Goal: Participate in discussion: Engage in conversation with other users on a specific topic

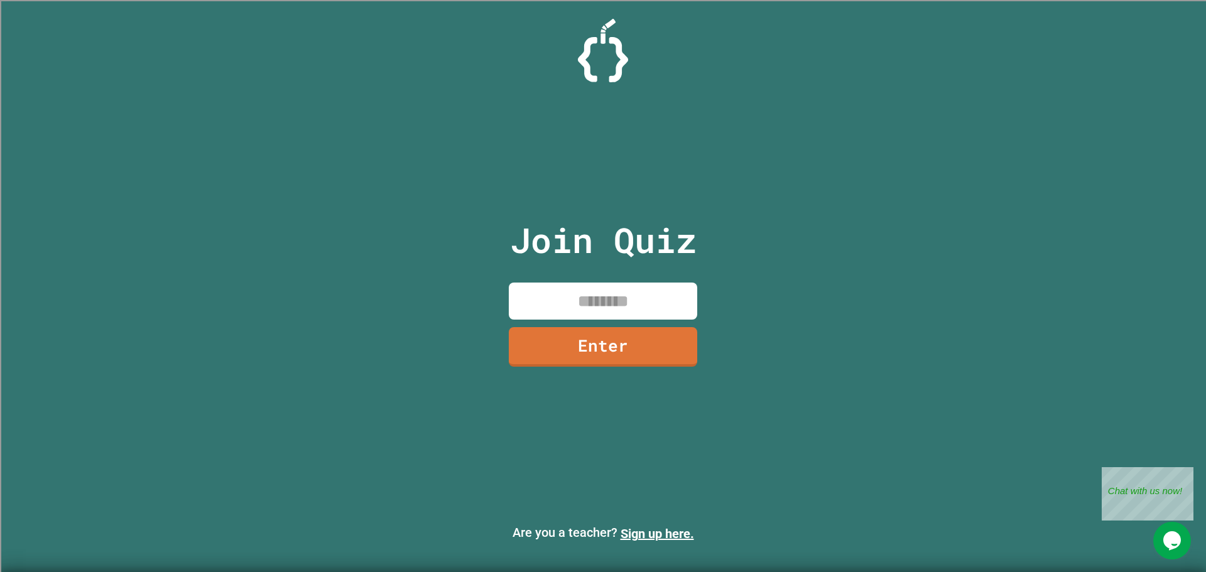
click at [616, 291] on input at bounding box center [603, 301] width 188 height 37
type input "********"
click at [644, 356] on link "Enter" at bounding box center [603, 344] width 171 height 41
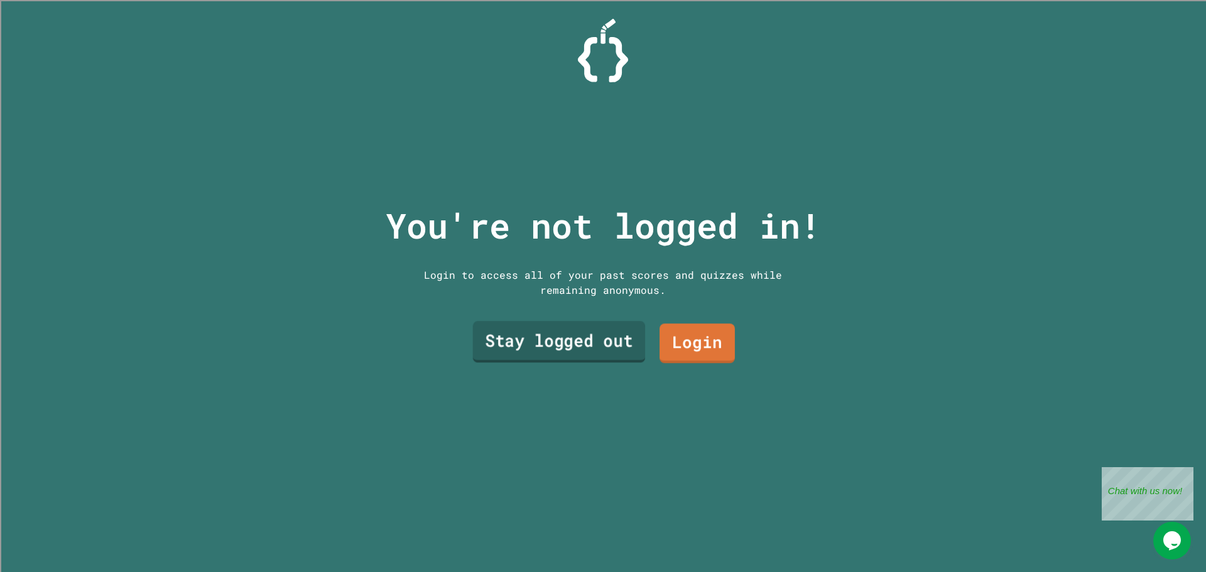
click at [592, 348] on link "Stay logged out" at bounding box center [559, 342] width 173 height 41
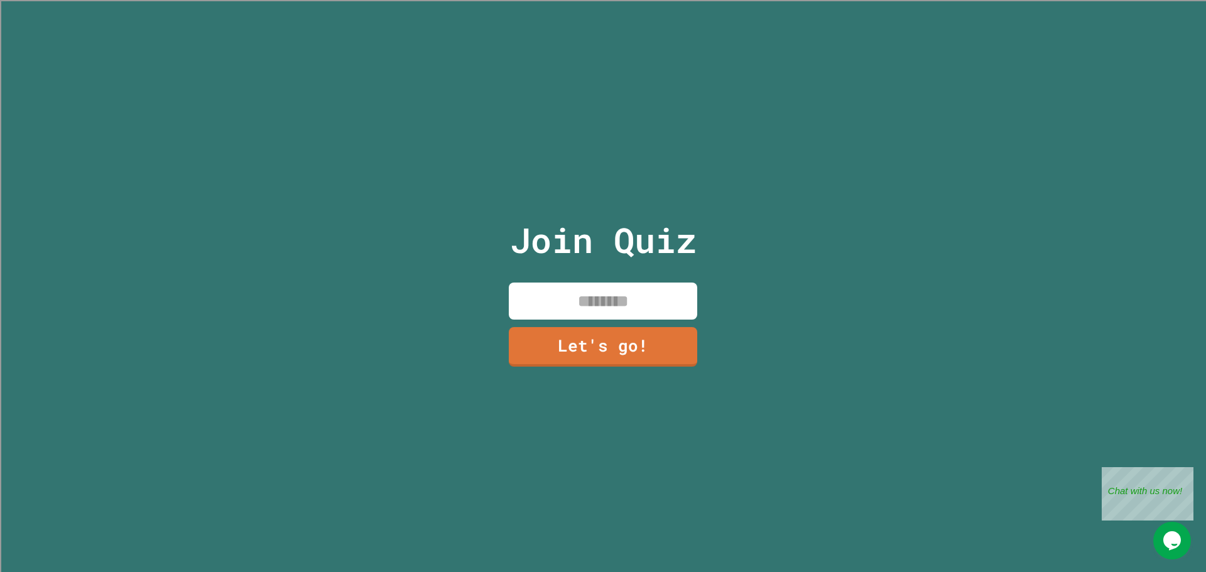
click at [573, 290] on input at bounding box center [603, 301] width 188 height 37
type input "******"
click at [625, 356] on link "Let's go!" at bounding box center [603, 347] width 188 height 40
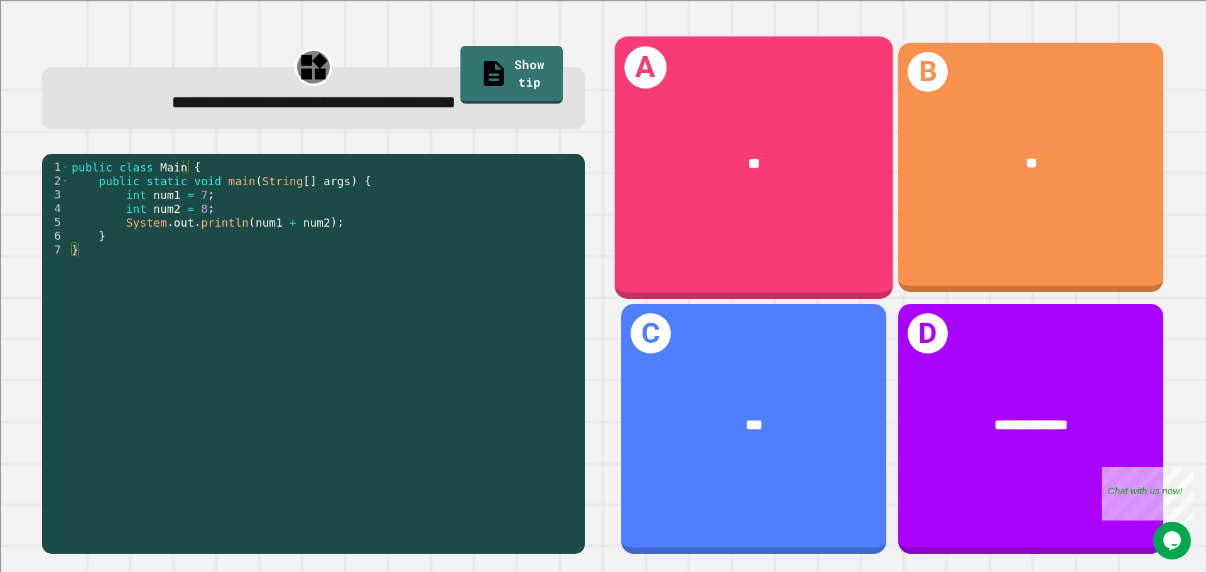
click at [790, 210] on div "A **" at bounding box center [754, 167] width 278 height 262
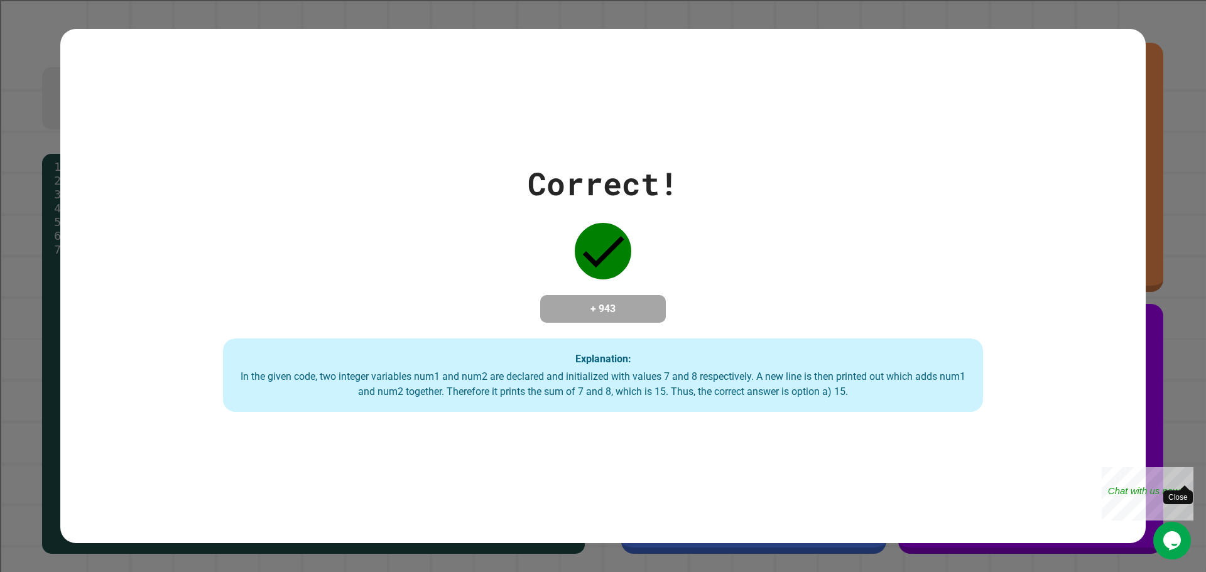
click at [1188, 471] on div "Close" at bounding box center [1184, 475] width 16 height 16
click at [1009, 212] on div "Correct! + 943 Explanation: In the given code, two integer variables num1 and n…" at bounding box center [602, 286] width 1085 height 253
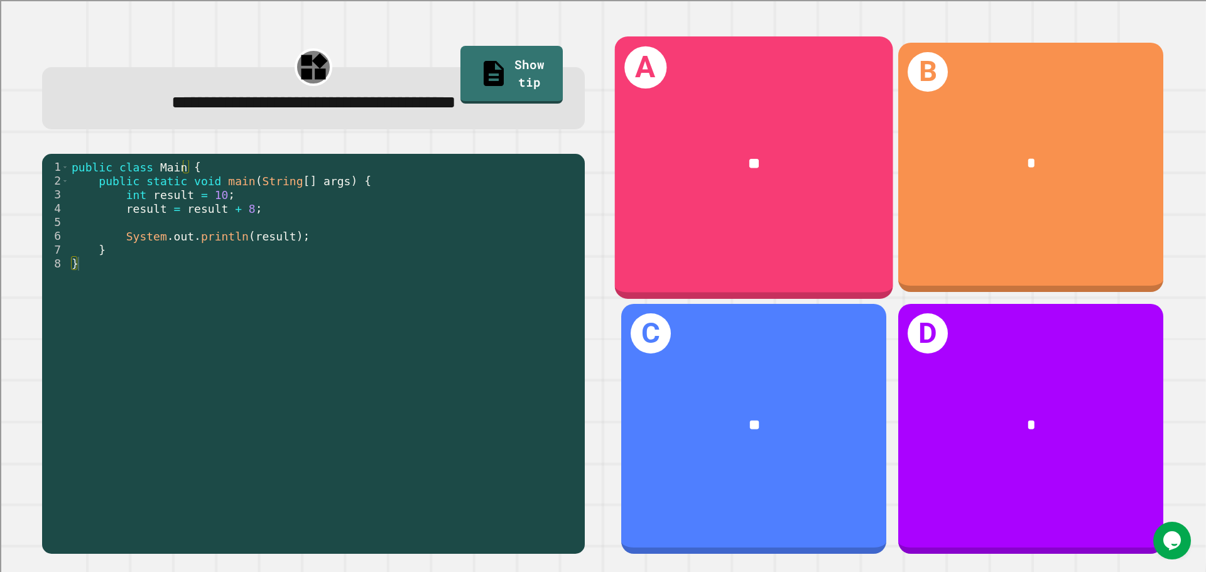
click at [717, 451] on div "**" at bounding box center [753, 426] width 265 height 80
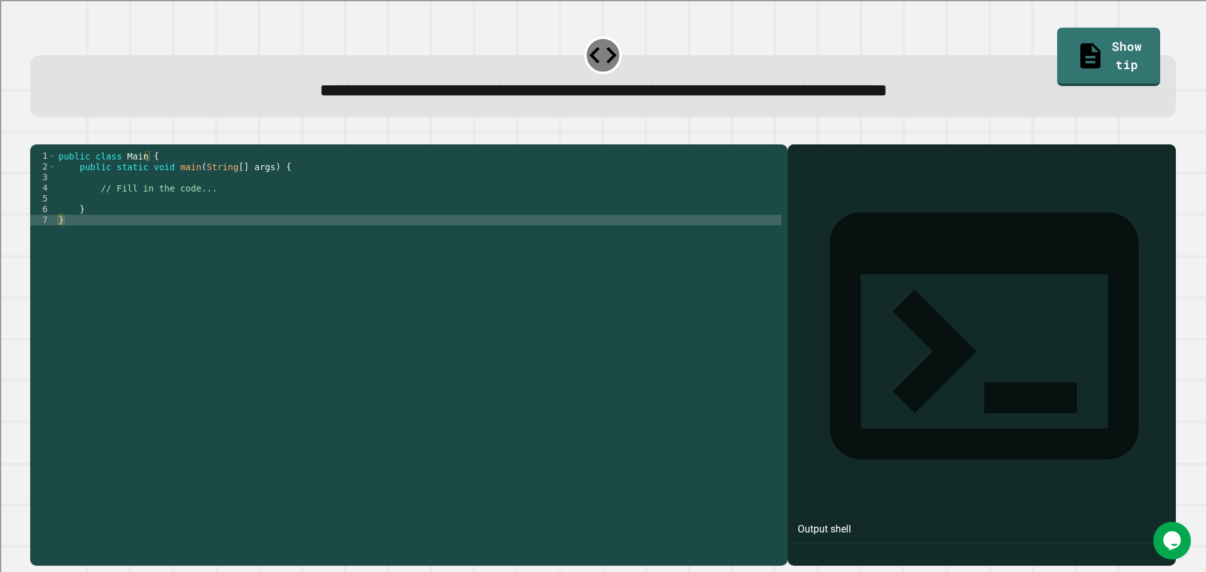
click at [183, 232] on div "public class Main { public static void main ( String [ ] args ) { // Fill in th…" at bounding box center [418, 343] width 725 height 384
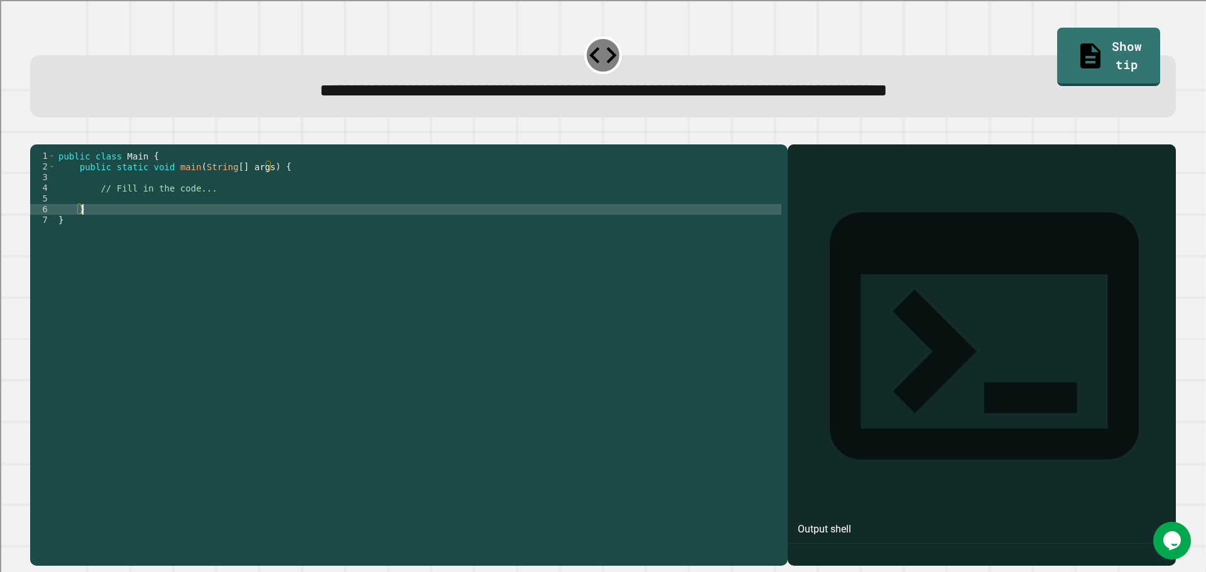
click at [186, 215] on div "public class Main { public static void main ( String [ ] args ) { // Fill in th…" at bounding box center [418, 343] width 725 height 384
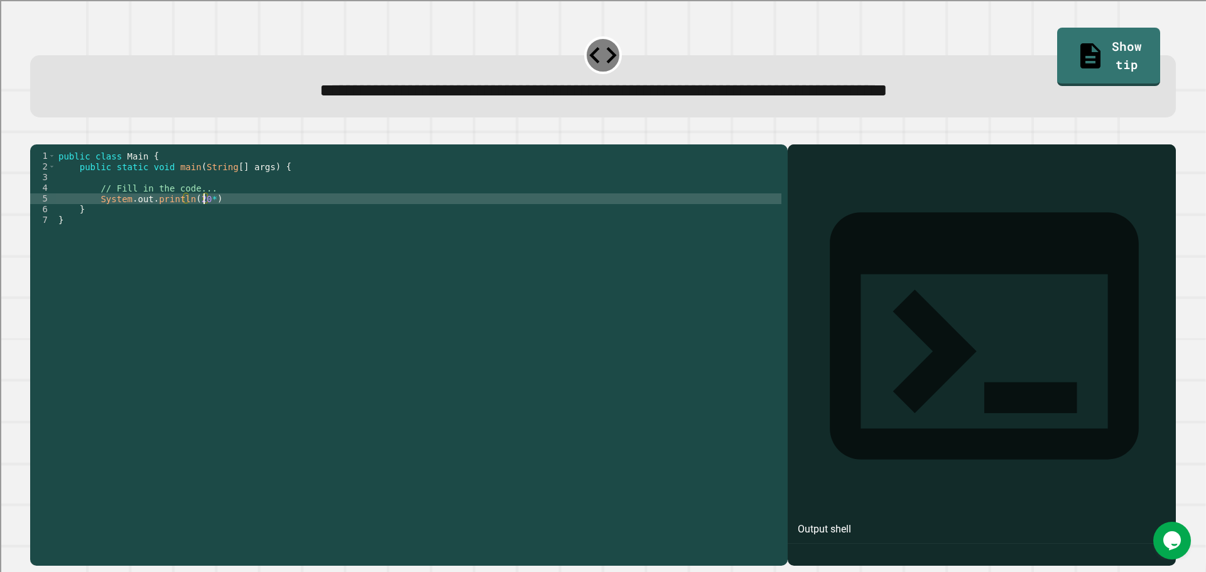
scroll to position [0, 11]
click at [36, 134] on icon "button" at bounding box center [36, 134] width 0 height 0
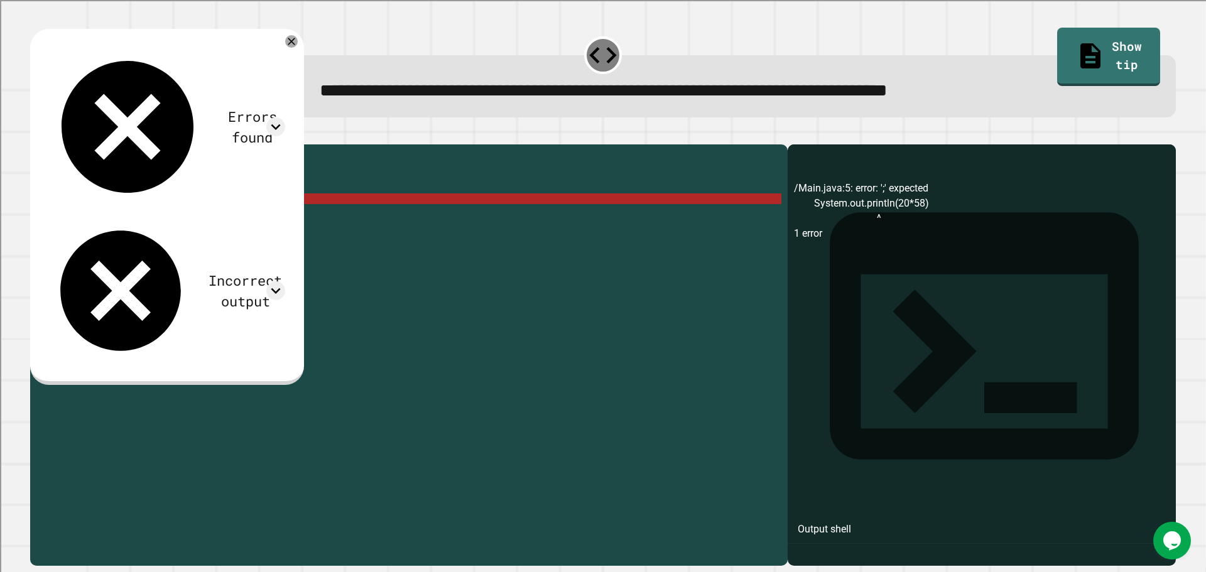
click at [258, 219] on div "public class Main { public static void main ( String [ ] args ) { // Fill in th…" at bounding box center [418, 343] width 725 height 384
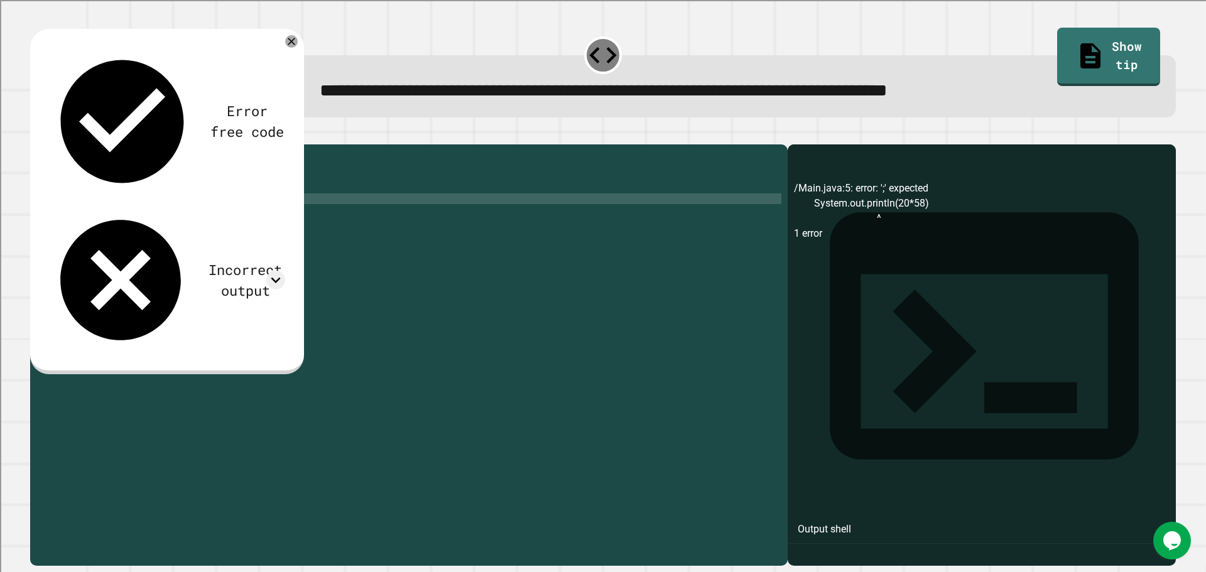
type textarea "**********"
click at [36, 134] on button "button" at bounding box center [36, 134] width 0 height 0
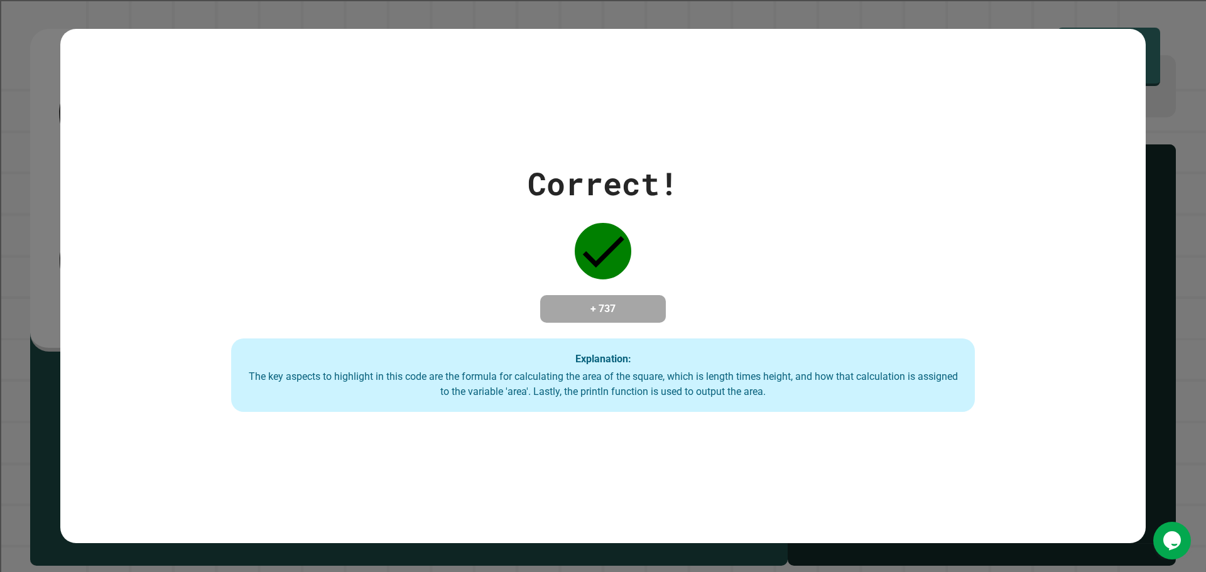
click at [1168, 230] on div "Correct! + 737 Explanation: The key aspects to highlight in this code are the f…" at bounding box center [603, 286] width 1206 height 572
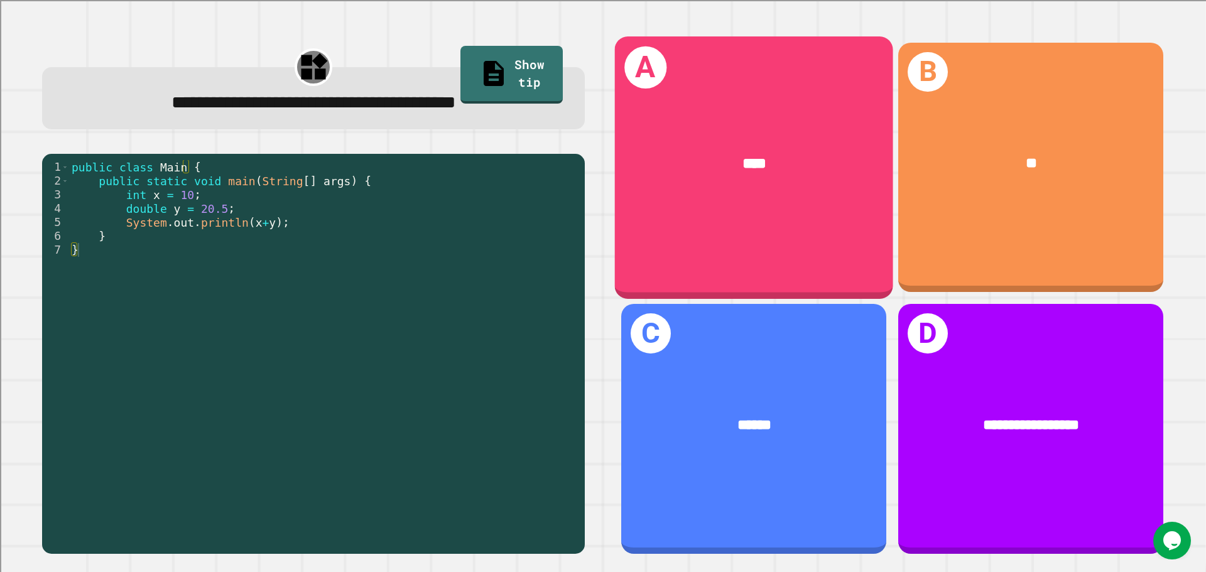
click at [830, 173] on div "****" at bounding box center [754, 164] width 278 height 84
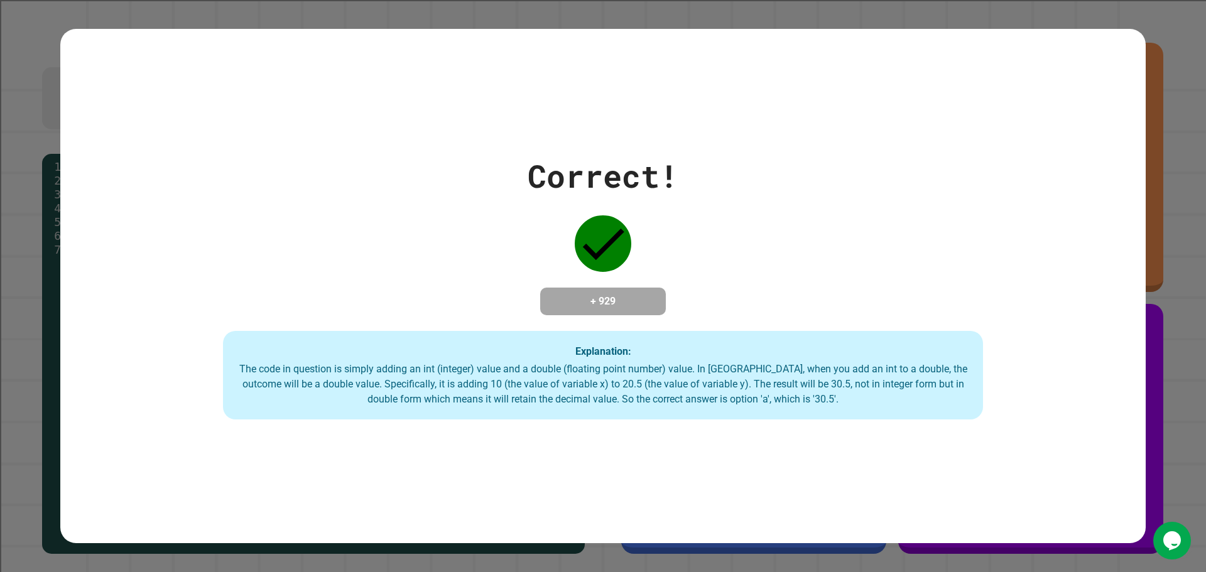
click at [758, 153] on div "Correct! + 929 Explanation: The code in question is simply adding an int (integ…" at bounding box center [602, 287] width 1085 height 268
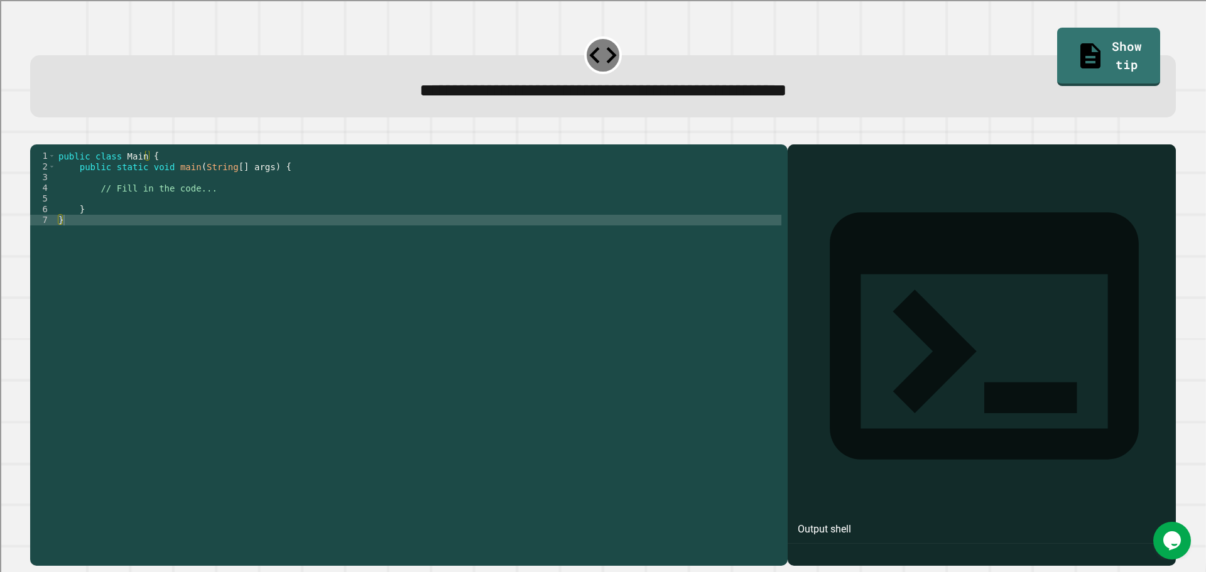
click at [194, 217] on div "public class Main { public static void main ( String [ ] args ) { // Fill in th…" at bounding box center [418, 343] width 725 height 384
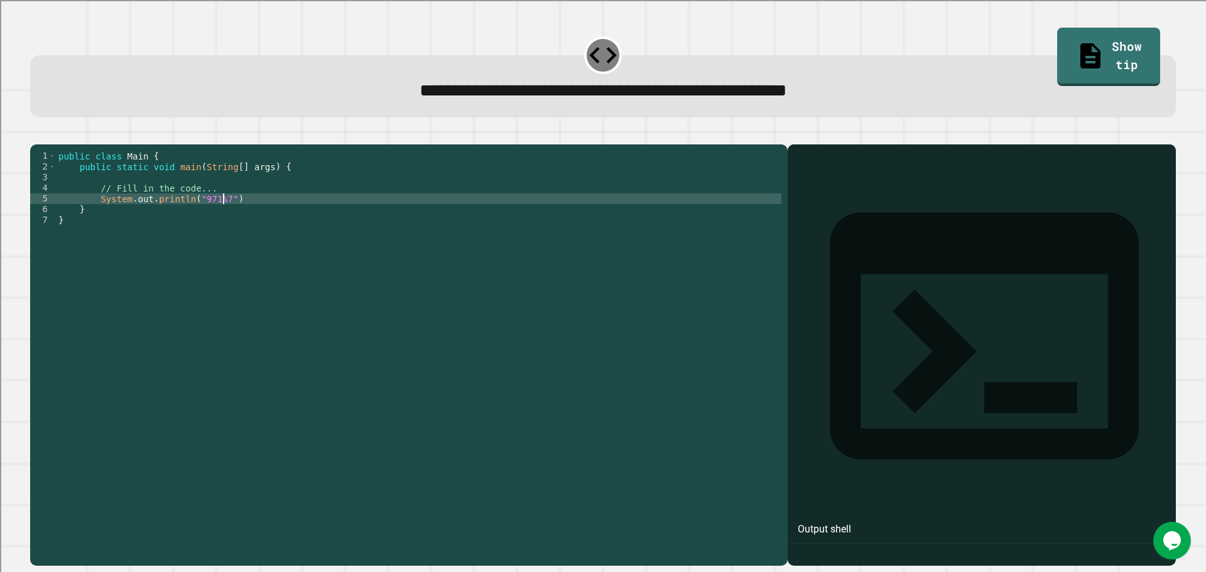
click at [224, 218] on div "public class Main { public static void main ( String [ ] args ) { // Fill in th…" at bounding box center [418, 343] width 725 height 384
click at [195, 215] on div "public class Main { public static void main ( String [ ] args ) { // Fill in th…" at bounding box center [418, 343] width 725 height 384
click at [208, 220] on div "public class Main { public static void main ( String [ ] args ) { // Fill in th…" at bounding box center [418, 343] width 725 height 384
click at [46, 142] on icon "button" at bounding box center [44, 142] width 7 height 9
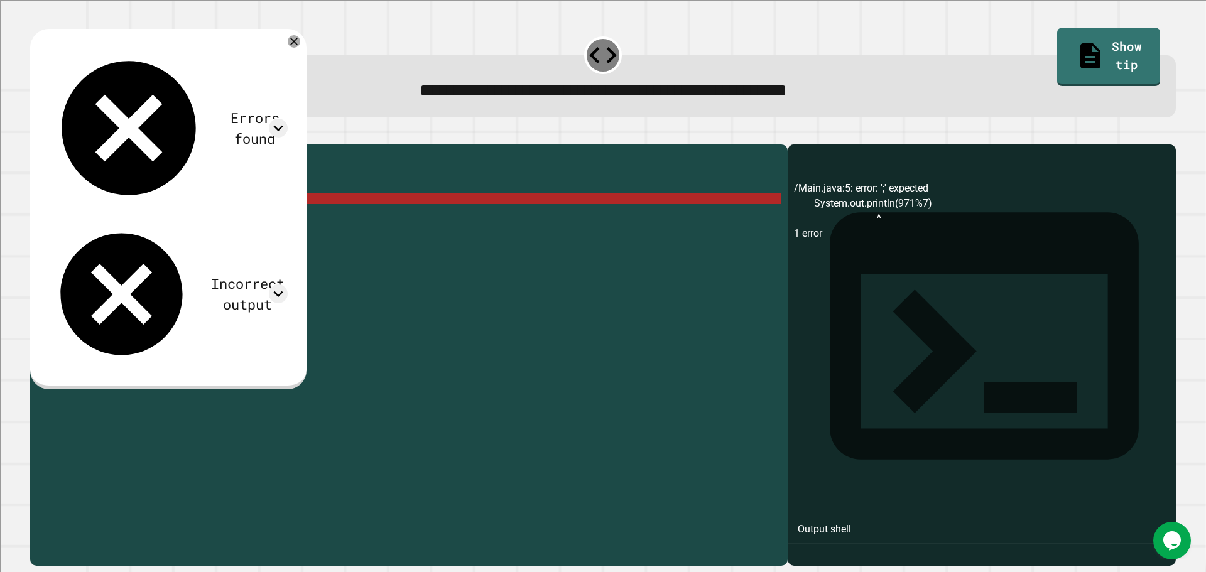
click at [266, 226] on div "public class Main { public static void main ( String [ ] args ) { // Fill in th…" at bounding box center [418, 343] width 725 height 384
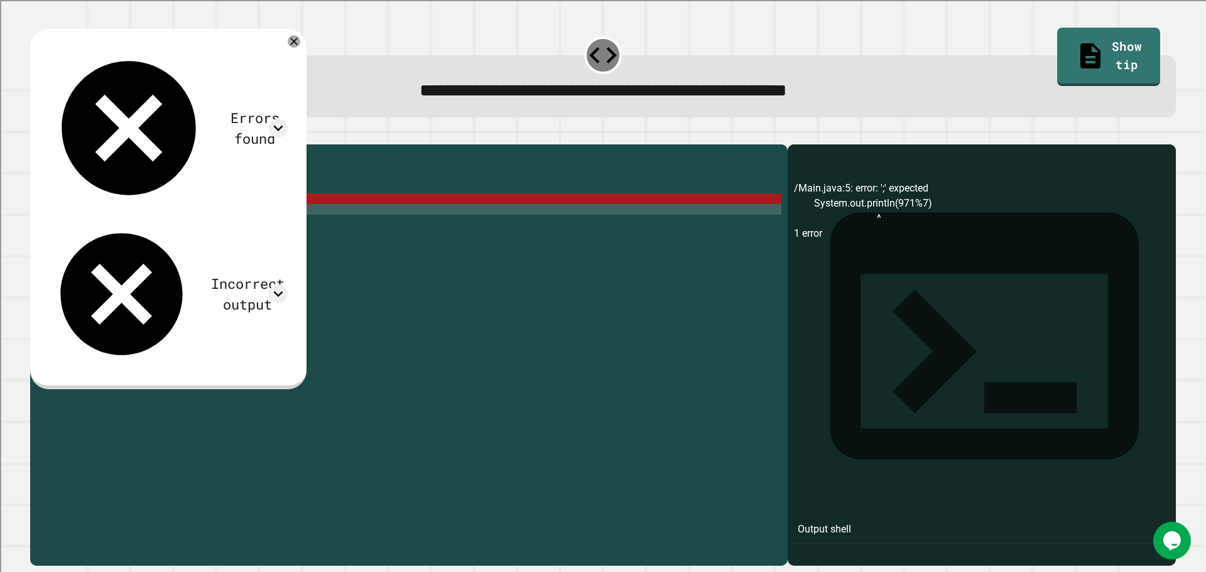
click at [262, 213] on div "public class Main { public static void main ( String [ ] args ) { // Fill in th…" at bounding box center [418, 343] width 725 height 384
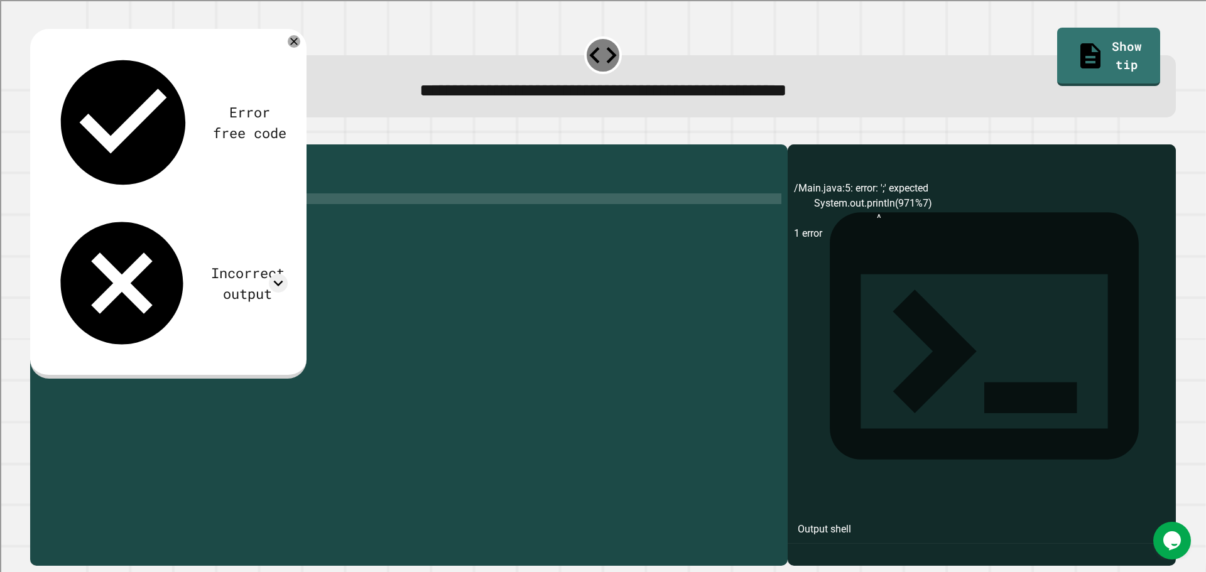
type textarea "**********"
click at [36, 134] on icon "button" at bounding box center [36, 134] width 0 height 0
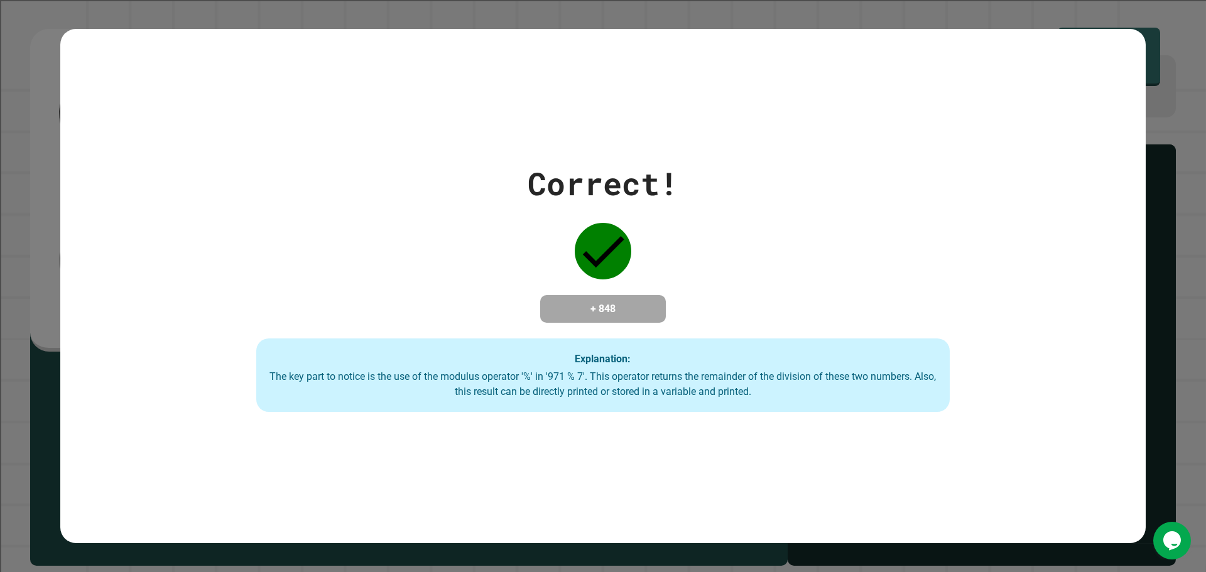
drag, startPoint x: 563, startPoint y: 217, endPoint x: 556, endPoint y: 224, distance: 9.8
drag, startPoint x: 556, startPoint y: 224, endPoint x: 496, endPoint y: 119, distance: 121.0
click at [496, 119] on div "Correct! + 848 Explanation: The key part to notice is the use of the modulus op…" at bounding box center [602, 286] width 1085 height 515
click at [521, 131] on div "Correct! + 848 Explanation: The key part to notice is the use of the modulus op…" at bounding box center [602, 286] width 1085 height 515
click at [530, 143] on div "Correct! + 848 Explanation: The key part to notice is the use of the modulus op…" at bounding box center [602, 286] width 1085 height 515
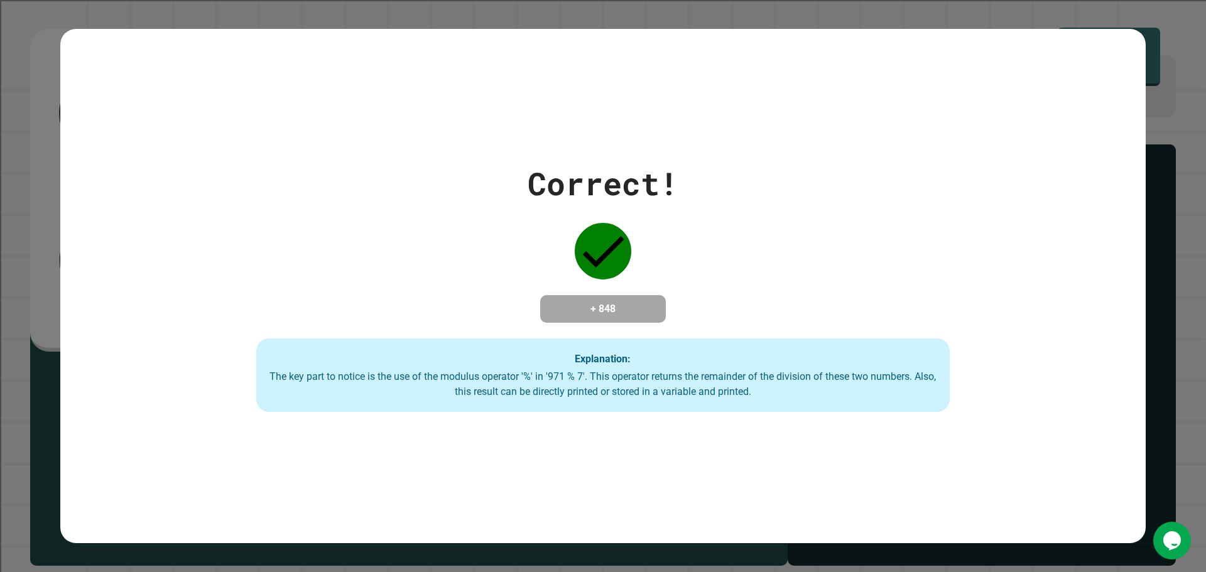
click at [805, 164] on div "Correct! + 848 Explanation: The key part to notice is the use of the modulus op…" at bounding box center [603, 286] width 991 height 253
click at [695, 160] on div "Correct! + 848 Explanation: The key part to notice is the use of the modulus op…" at bounding box center [603, 286] width 991 height 253
click at [1118, 258] on div "Correct! + 848 Explanation: The key part to notice is the use of the modulus op…" at bounding box center [602, 286] width 1085 height 253
click at [1159, 247] on div "Correct! + 848 Explanation: The key part to notice is the use of the modulus op…" at bounding box center [603, 286] width 1206 height 572
drag, startPoint x: 1159, startPoint y: 247, endPoint x: 1102, endPoint y: 245, distance: 56.6
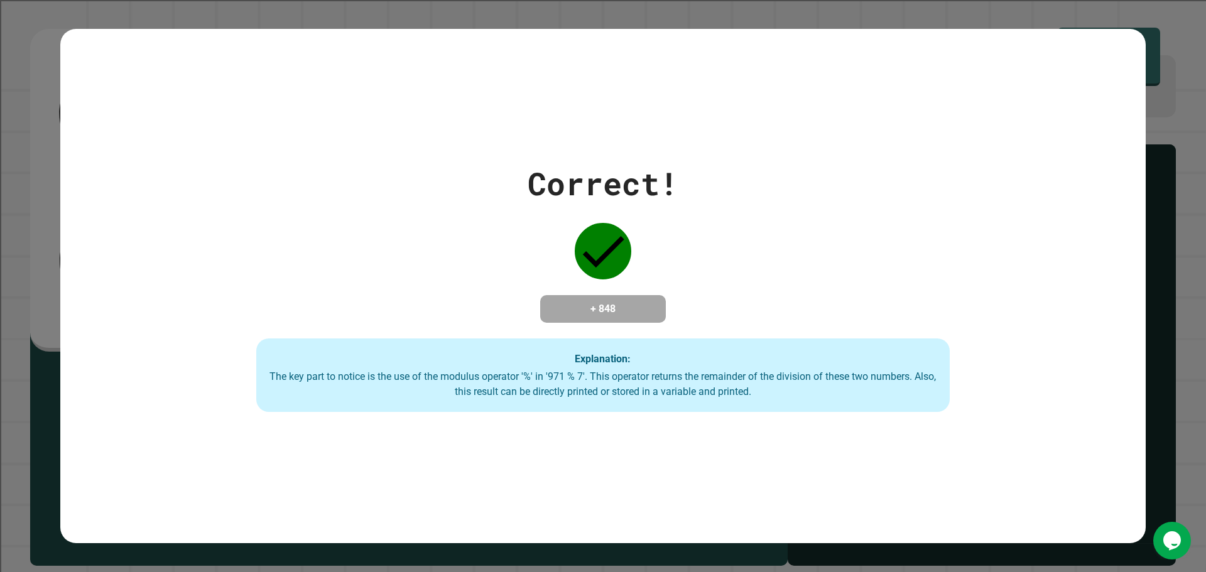
drag, startPoint x: 1102, startPoint y: 245, endPoint x: 530, endPoint y: 109, distance: 588.7
click at [530, 109] on div "Correct! + 848 Explanation: The key part to notice is the use of the modulus op…" at bounding box center [602, 286] width 1085 height 515
drag, startPoint x: 562, startPoint y: 141, endPoint x: 560, endPoint y: 160, distance: 18.3
click at [560, 160] on div "Correct! + 848 Explanation: The key part to notice is the use of the modulus op…" at bounding box center [602, 286] width 1085 height 515
click at [553, 160] on div "Correct!" at bounding box center [603, 183] width 151 height 47
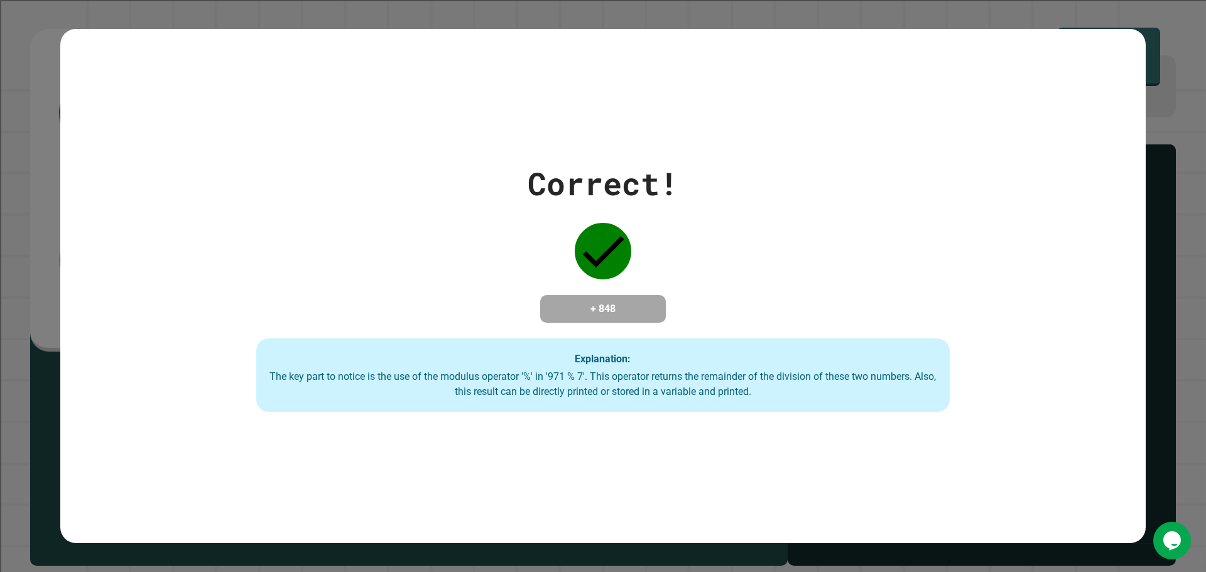
click at [553, 160] on div "Correct!" at bounding box center [603, 183] width 151 height 47
drag, startPoint x: 553, startPoint y: 162, endPoint x: 460, endPoint y: 141, distance: 94.6
click at [460, 141] on div "Correct! + 848 Explanation: The key part to notice is the use of the modulus op…" at bounding box center [602, 286] width 1085 height 515
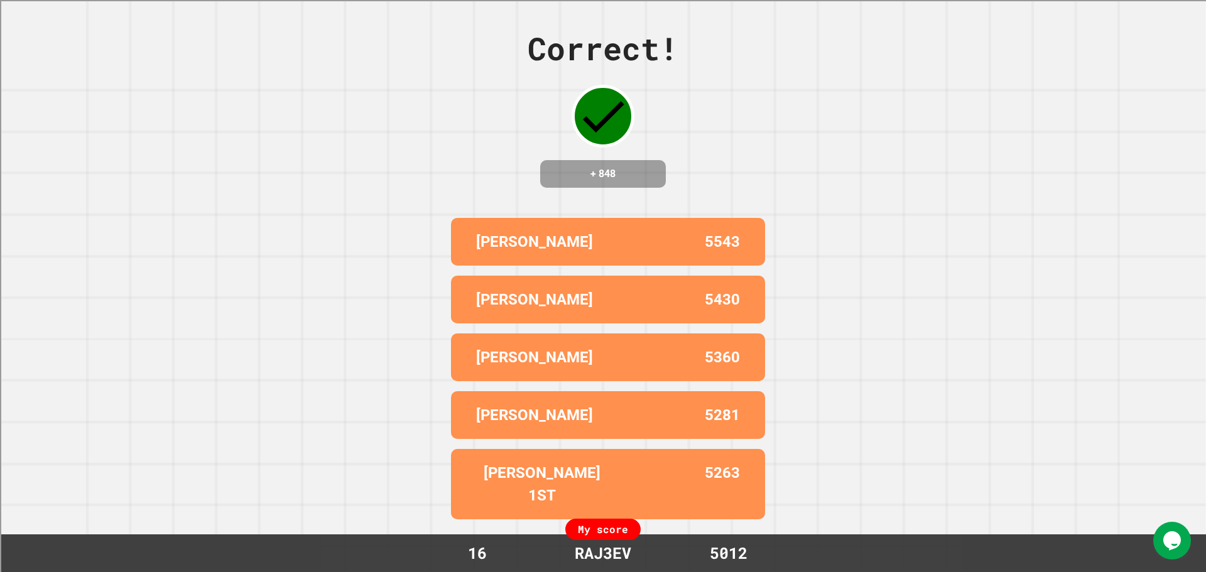
click at [975, 258] on div "Correct! + 848 [PERSON_NAME] 5543 [PERSON_NAME] 5430 [PERSON_NAME] 5360 [PERSON…" at bounding box center [603, 286] width 1206 height 572
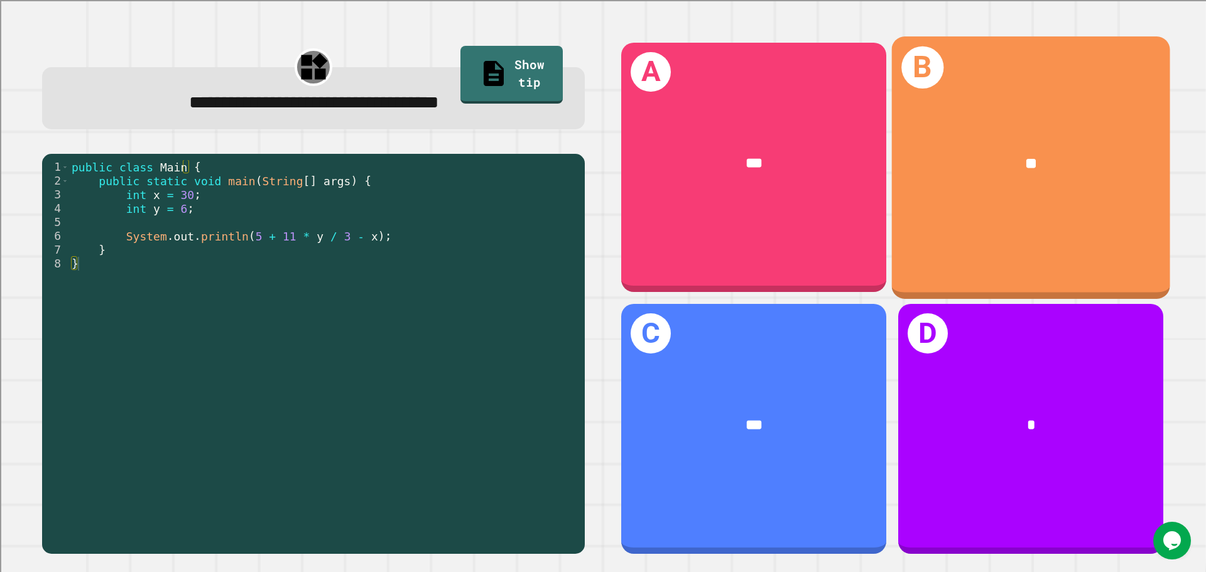
click at [1046, 112] on div "B **" at bounding box center [1031, 167] width 278 height 262
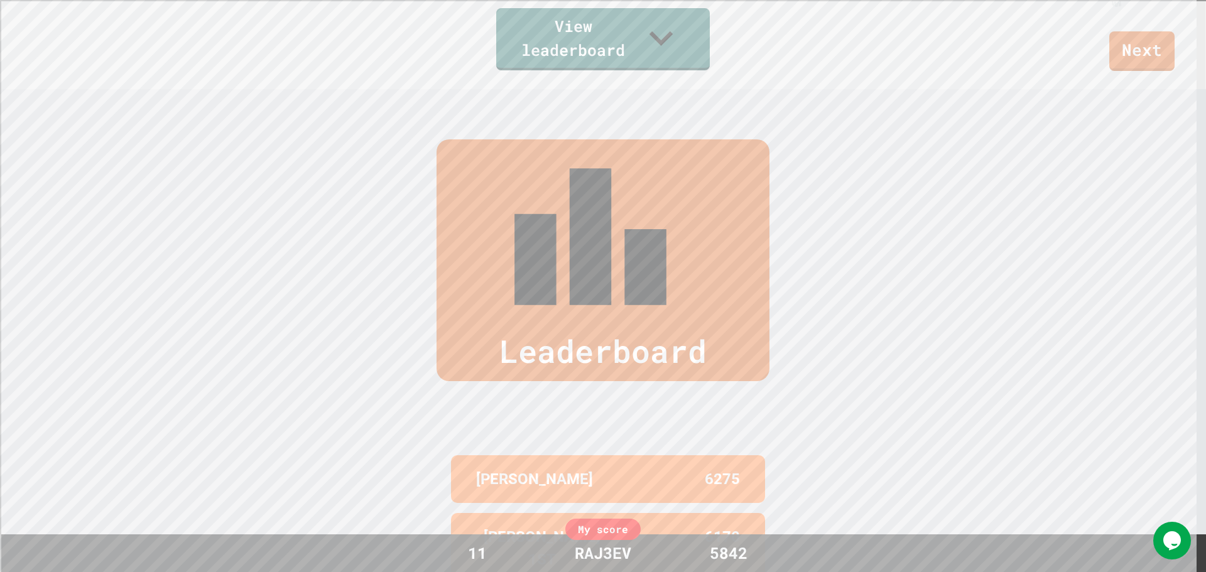
scroll to position [577, 0]
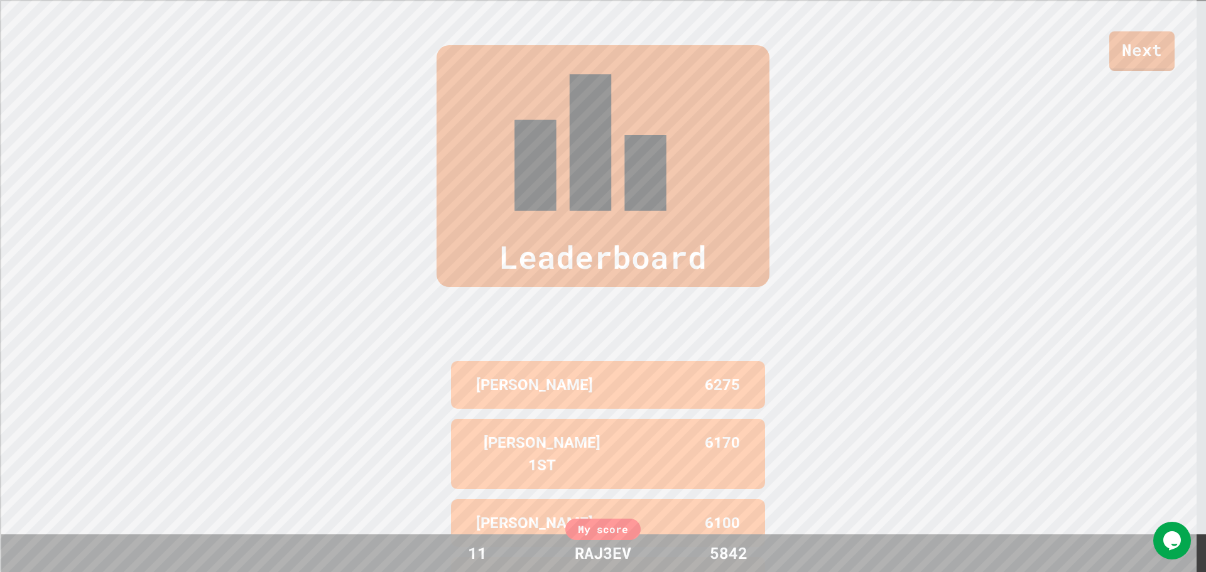
click at [690, 58] on div "Next" at bounding box center [603, 35] width 1206 height 71
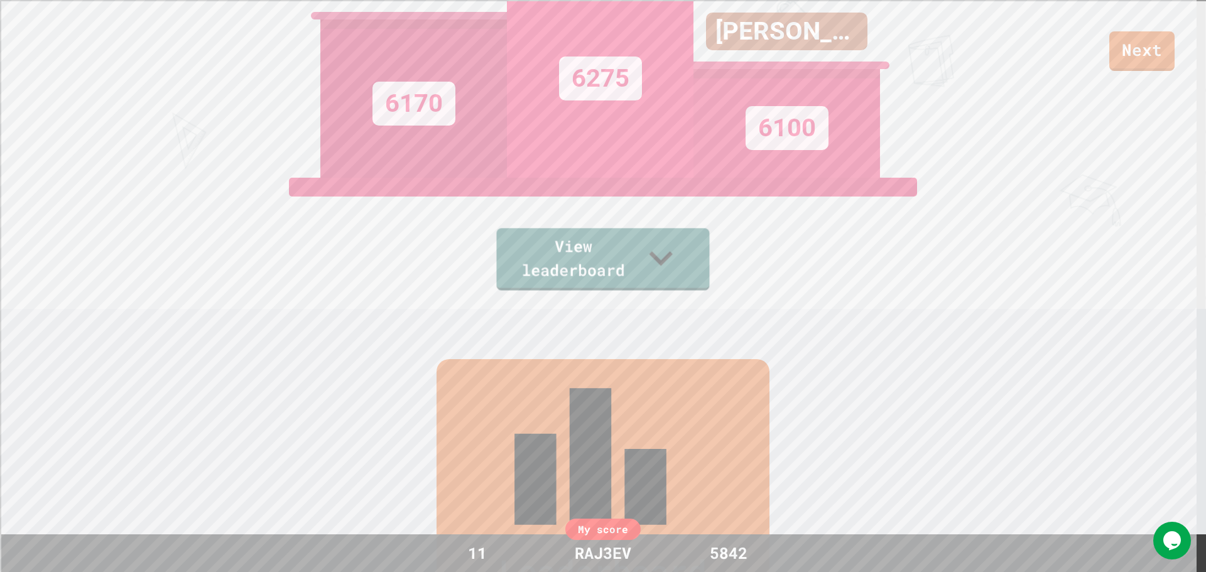
click at [654, 279] on link "View leaderboard" at bounding box center [602, 259] width 213 height 62
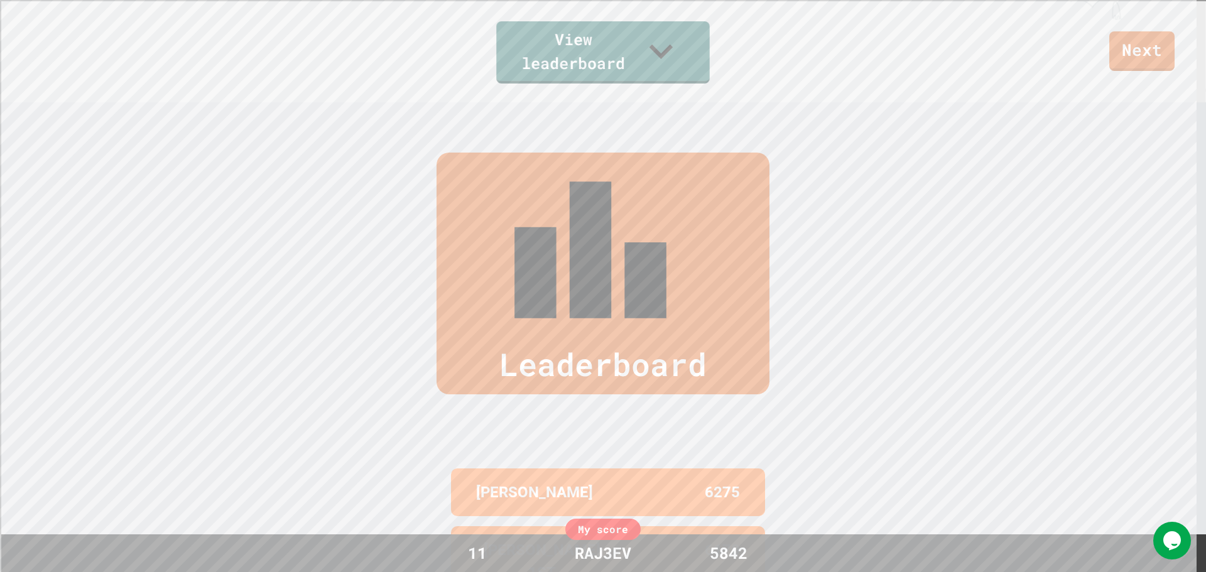
scroll to position [128, 0]
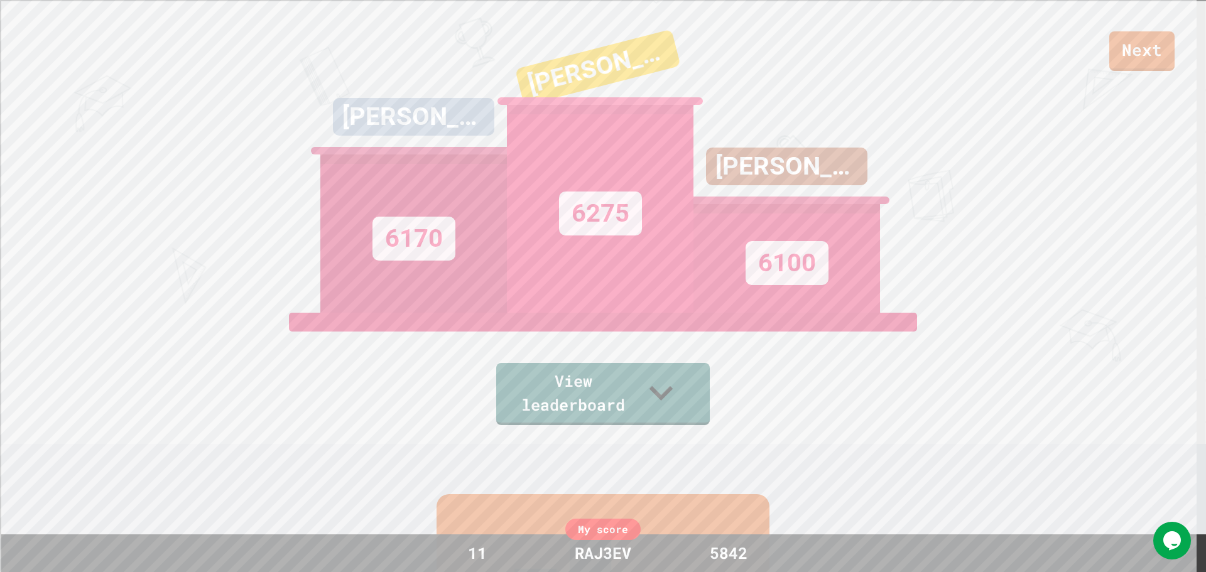
click at [599, 528] on div "My score" at bounding box center [602, 529] width 75 height 21
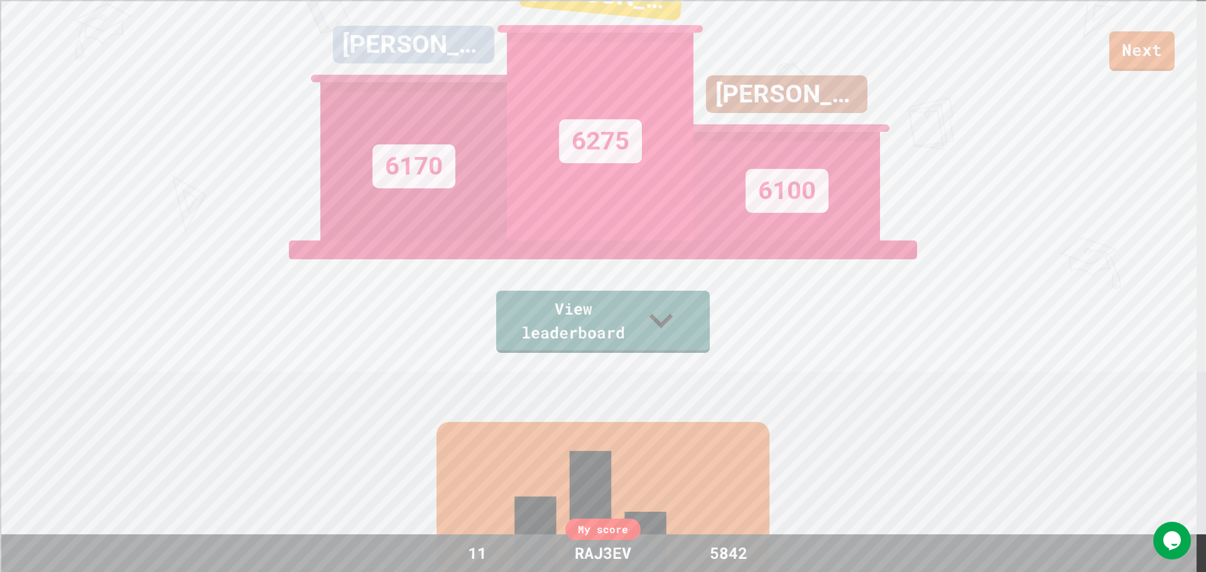
scroll to position [0, 0]
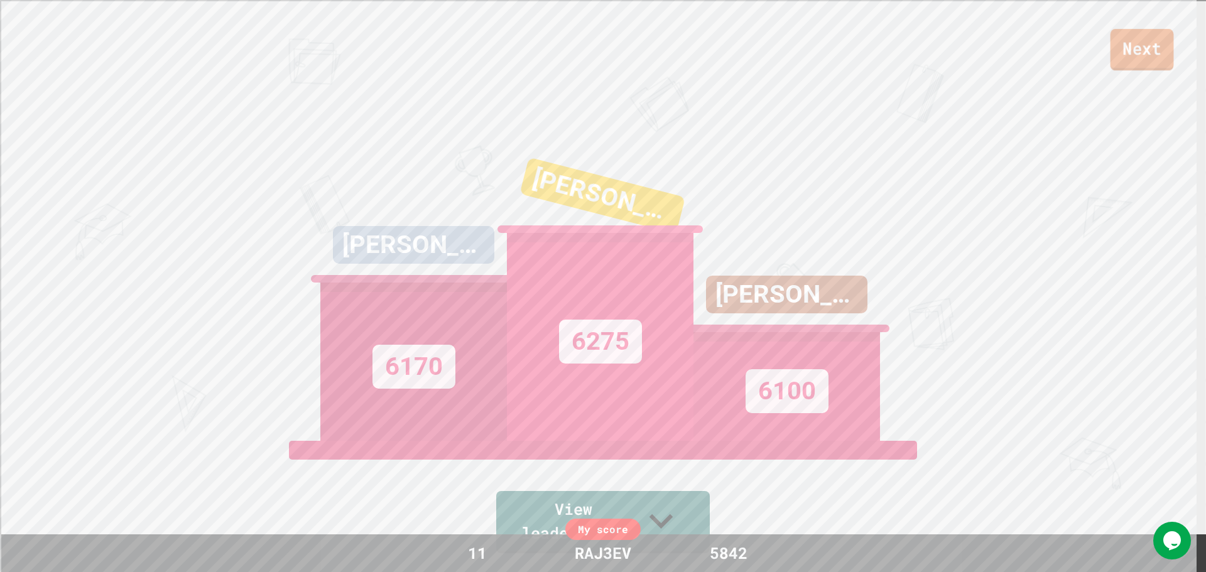
click at [1116, 58] on link "Next" at bounding box center [1142, 49] width 63 height 41
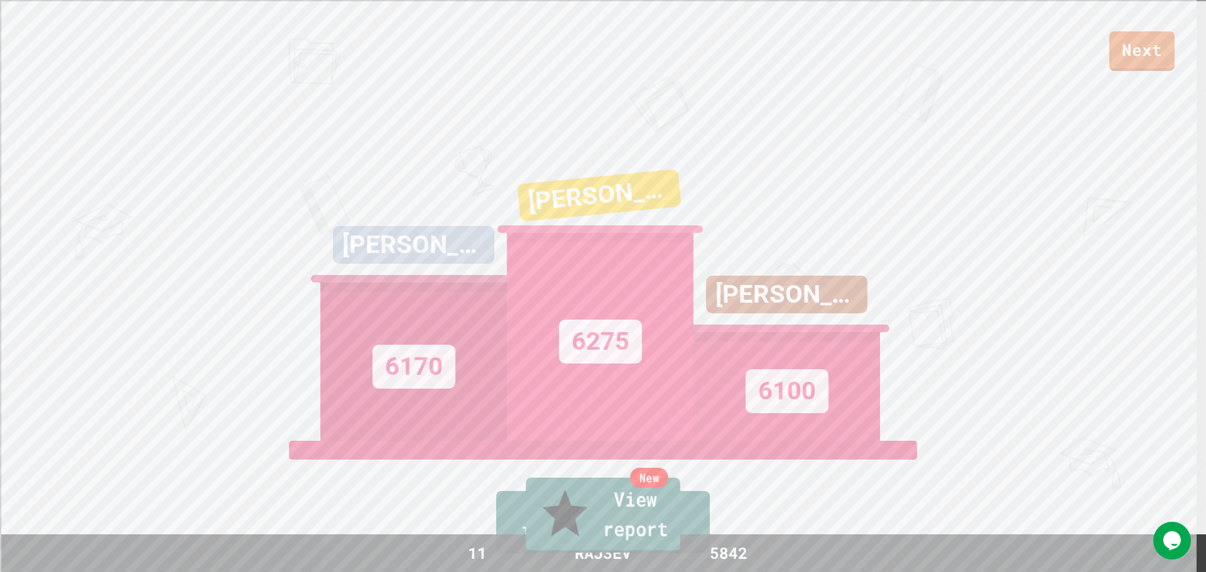
click at [647, 524] on link "New View report" at bounding box center [603, 515] width 155 height 75
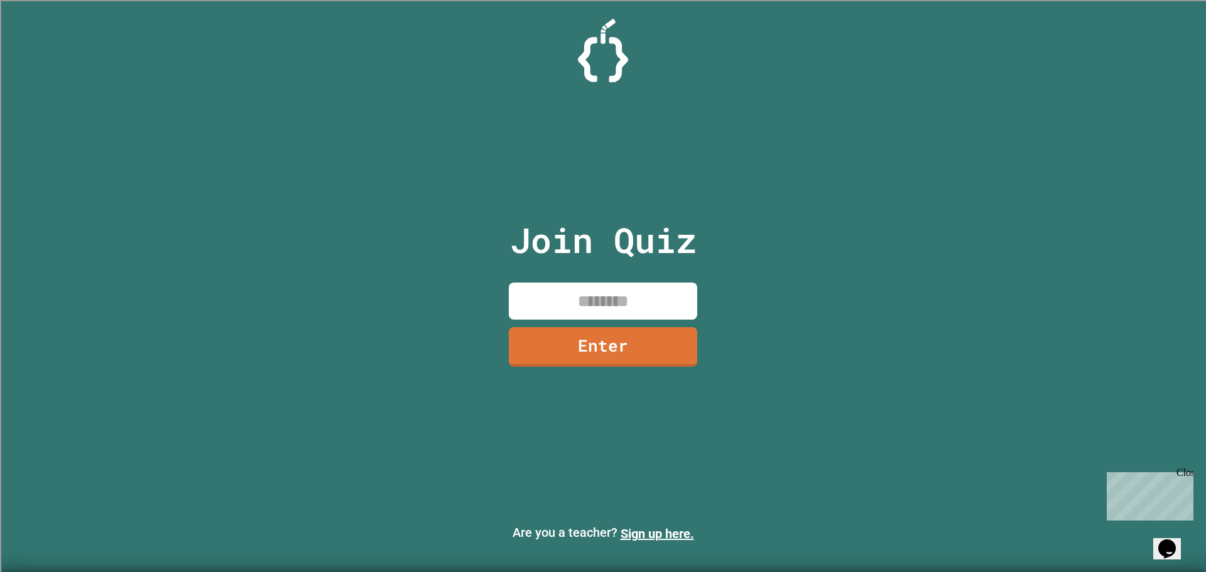
click at [624, 305] on input at bounding box center [603, 301] width 188 height 37
type input "********"
click at [569, 332] on link "Enter" at bounding box center [603, 345] width 191 height 41
